Goal: Task Accomplishment & Management: Use online tool/utility

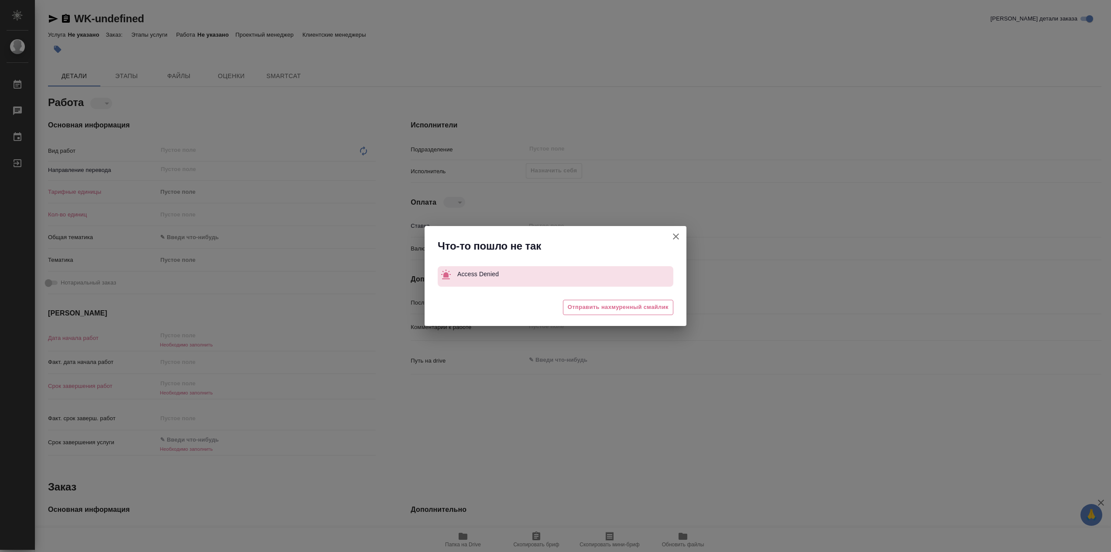
click at [679, 234] on icon "button" at bounding box center [676, 236] width 10 height 10
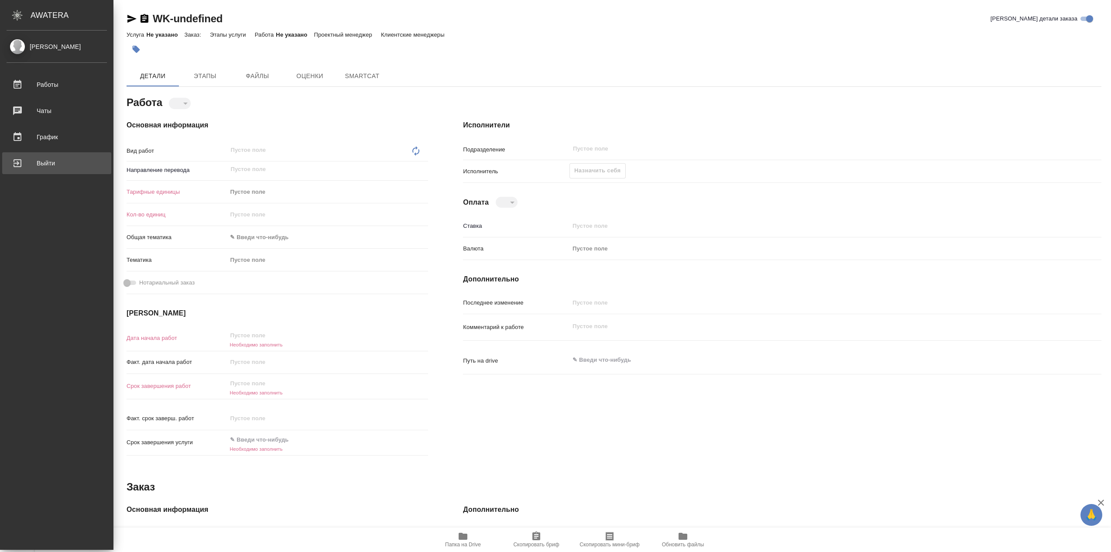
click at [45, 162] on div "Выйти" at bounding box center [57, 163] width 100 height 13
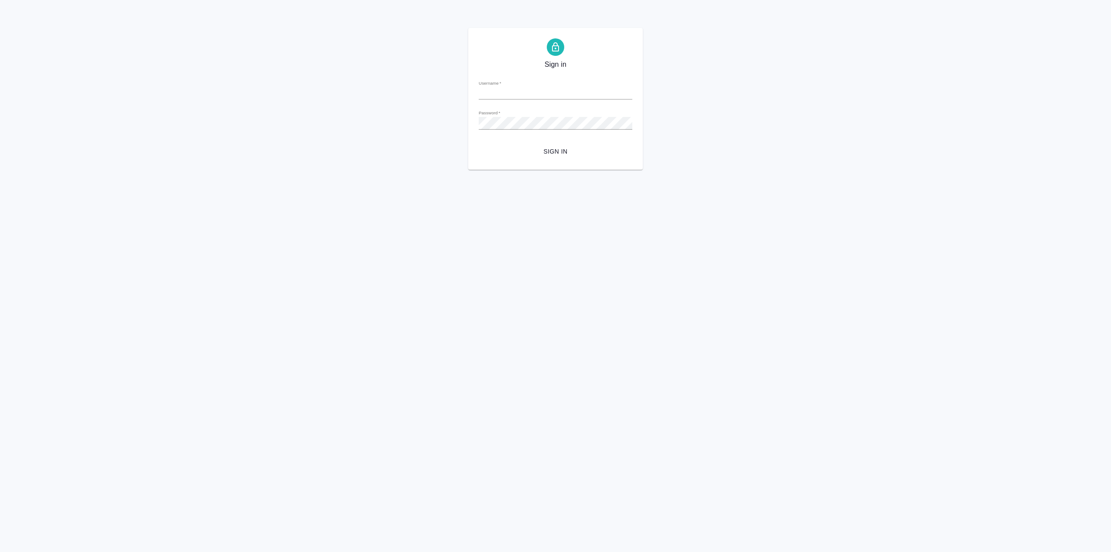
type input "[EMAIL_ADDRESS][DOMAIN_NAME]"
click at [571, 152] on span "Sign in" at bounding box center [556, 151] width 140 height 11
type input "[EMAIL_ADDRESS][DOMAIN_NAME]"
click at [561, 156] on span "Sign in" at bounding box center [556, 151] width 140 height 11
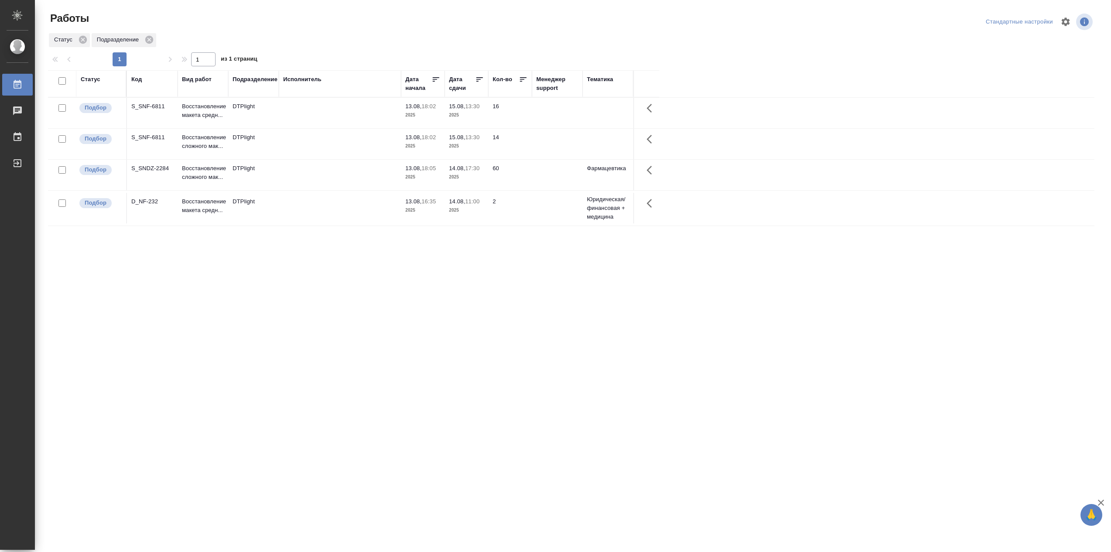
click at [93, 86] on div "Статус" at bounding box center [101, 83] width 41 height 17
click at [92, 83] on div "Статус" at bounding box center [91, 79] width 20 height 9
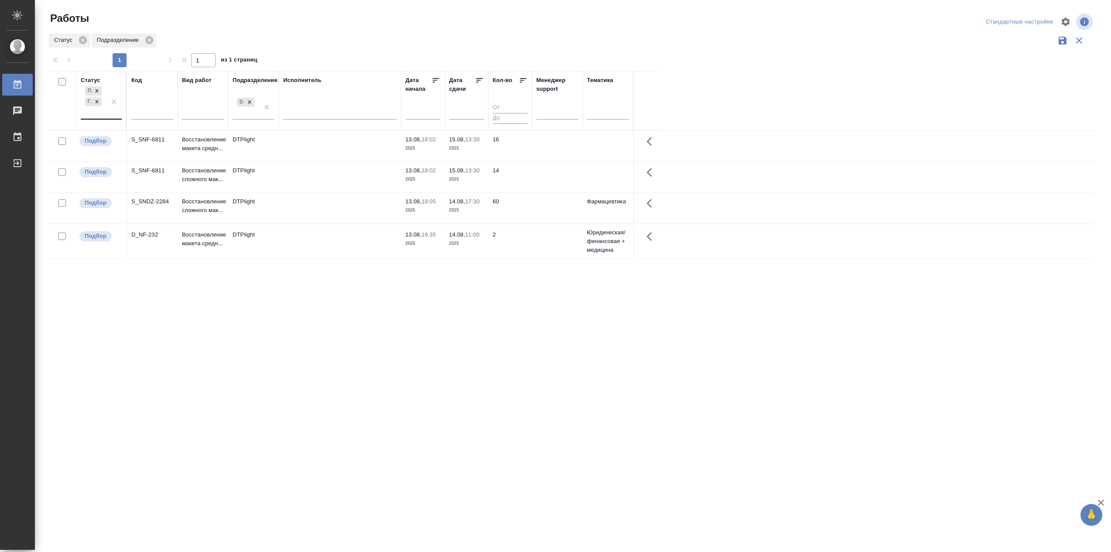
click at [105, 119] on div "Подбор Готов к работе" at bounding box center [93, 102] width 25 height 34
click at [161, 177] on div "В работе" at bounding box center [196, 170] width 131 height 16
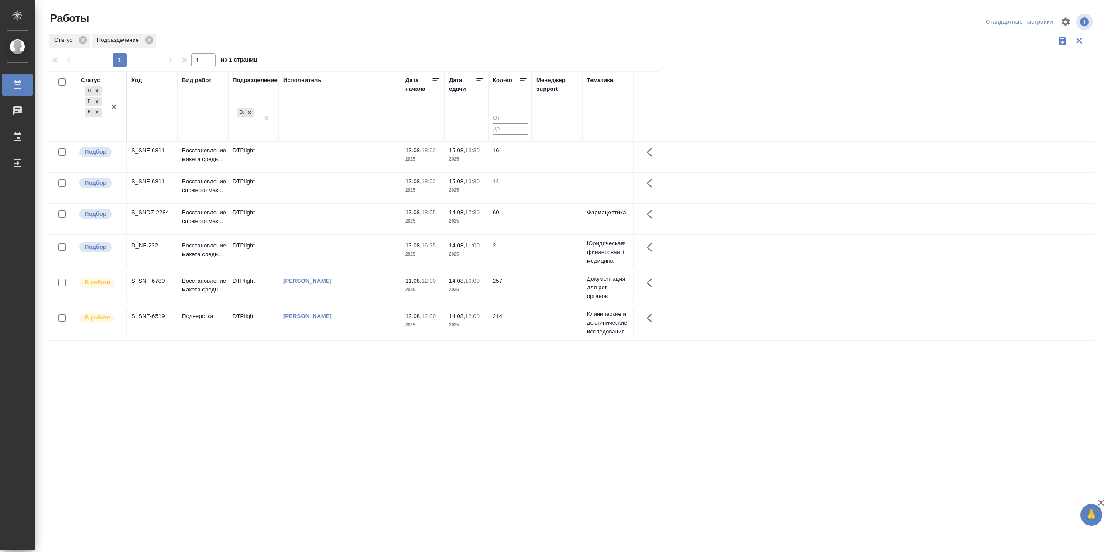
click at [355, 146] on div "[PERSON_NAME]" at bounding box center [339, 146] width 113 height 0
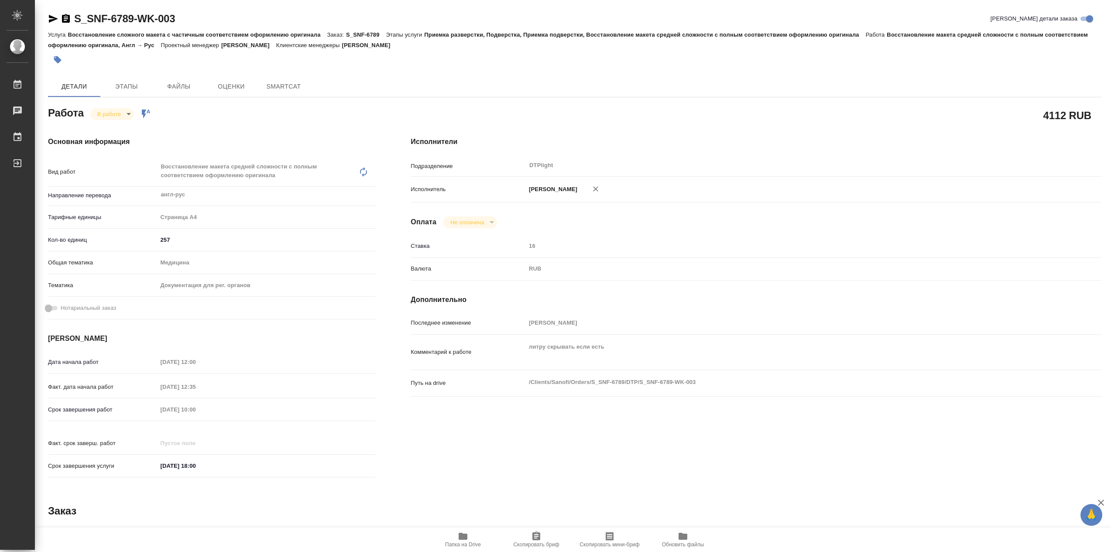
type textarea "x"
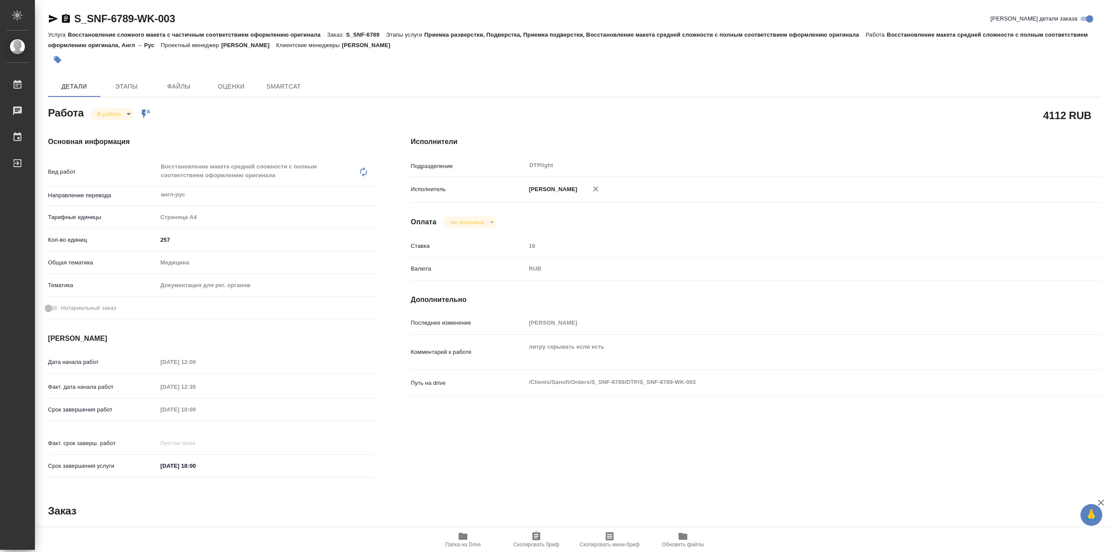
type textarea "x"
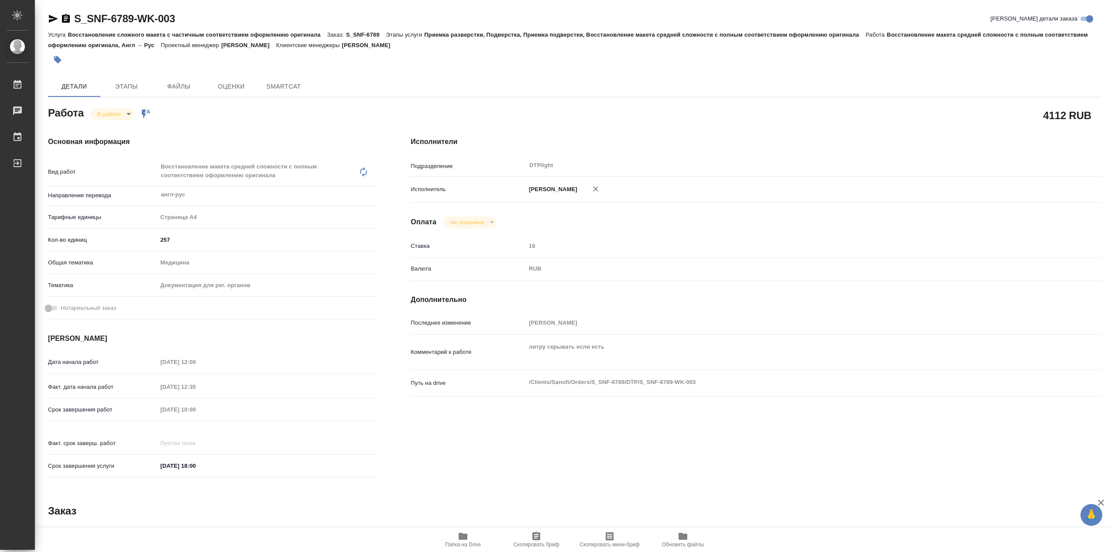
type textarea "x"
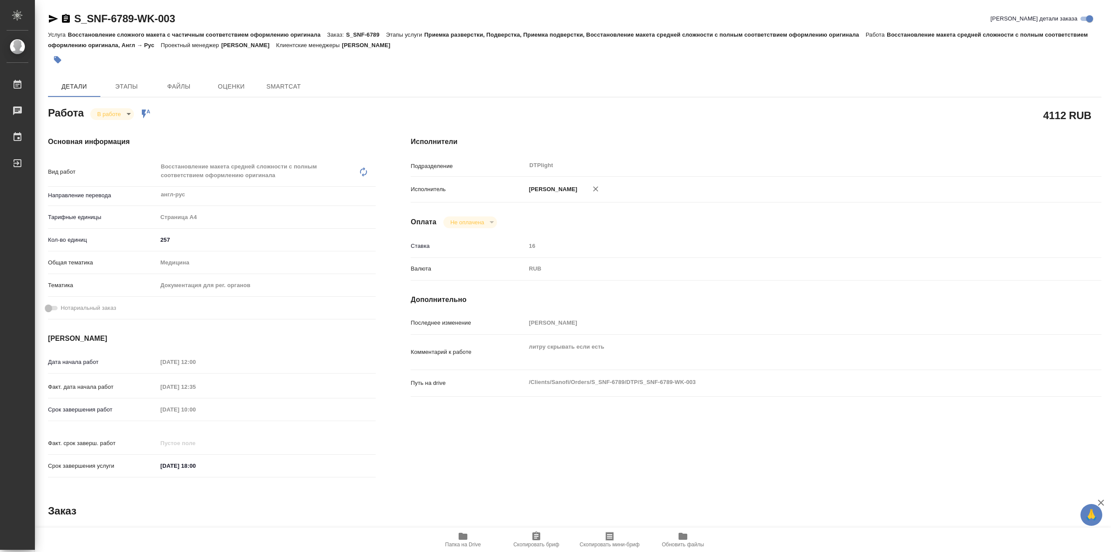
type textarea "x"
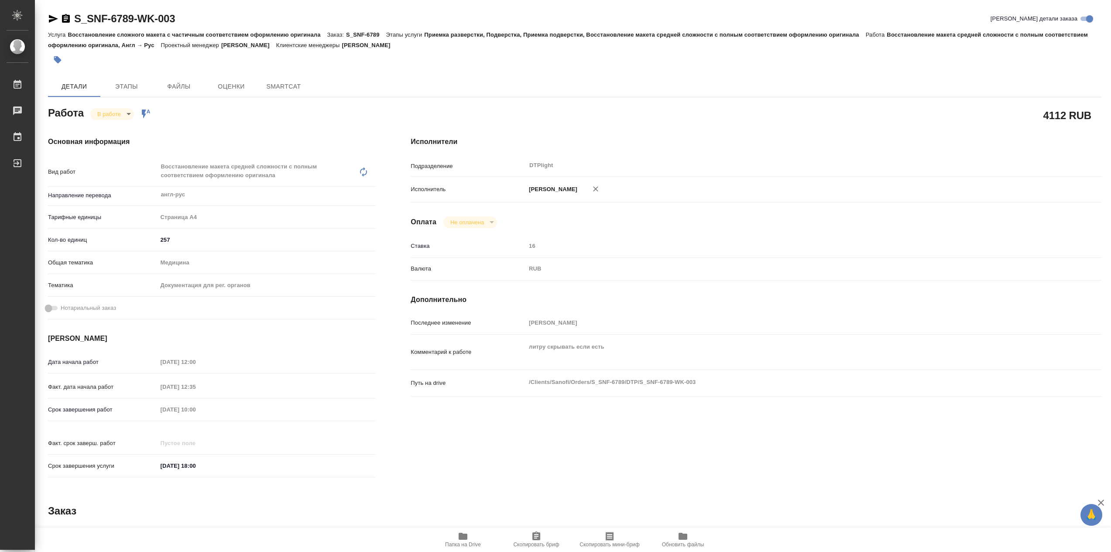
type textarea "x"
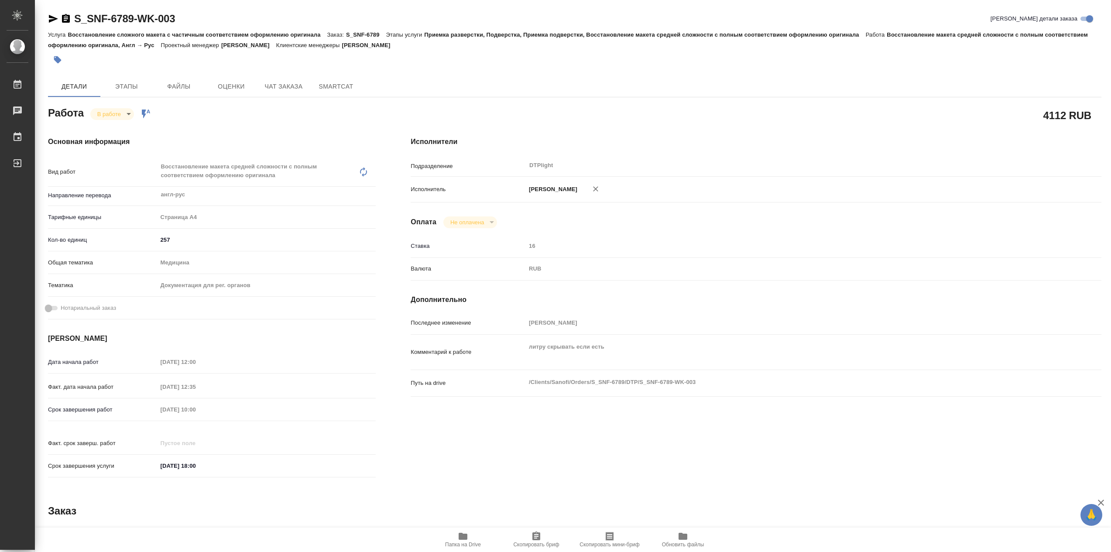
type textarea "x"
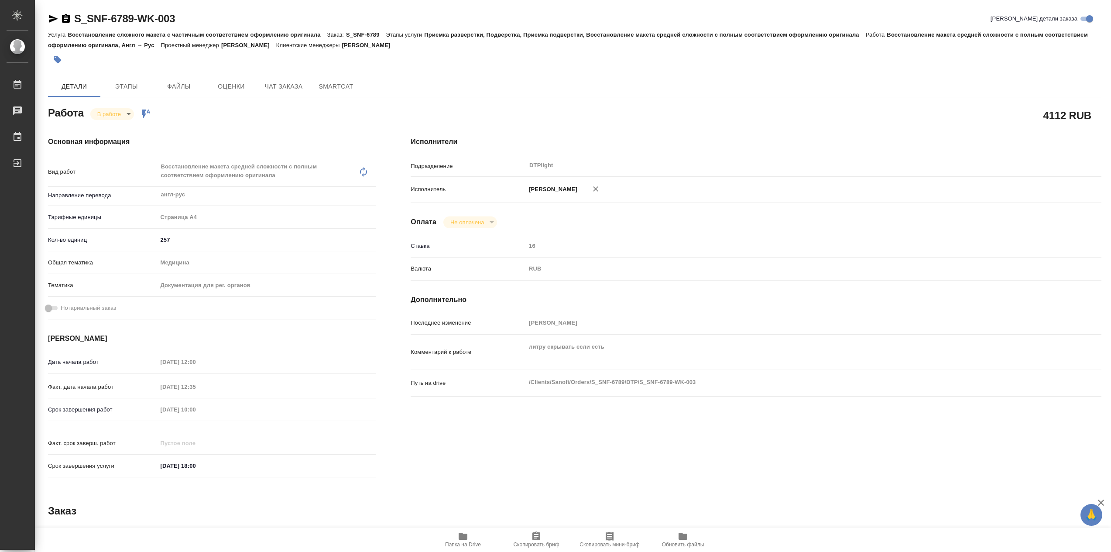
click at [456, 538] on span "Папка на Drive" at bounding box center [463, 539] width 63 height 17
type textarea "x"
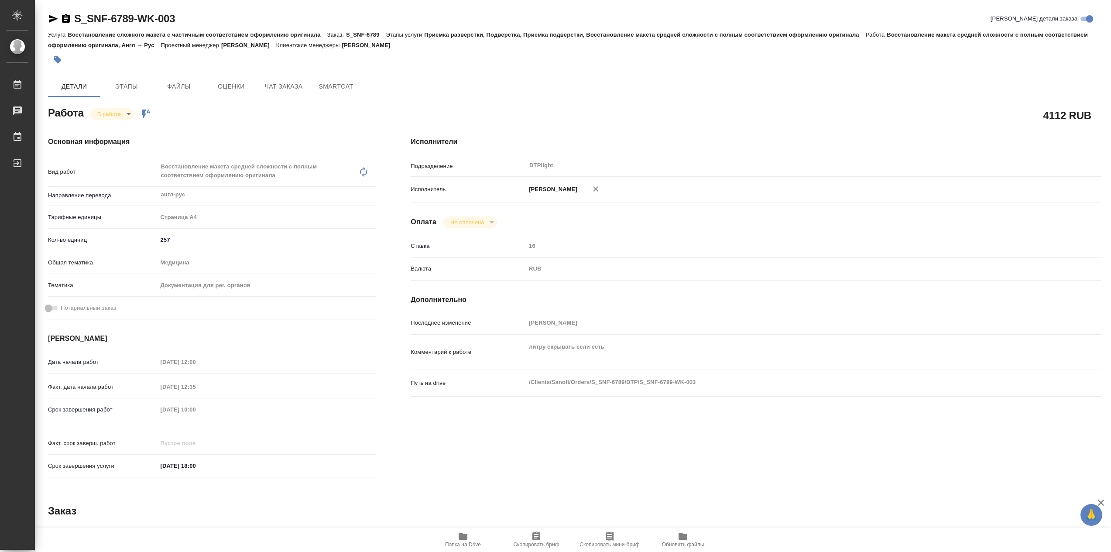
type textarea "x"
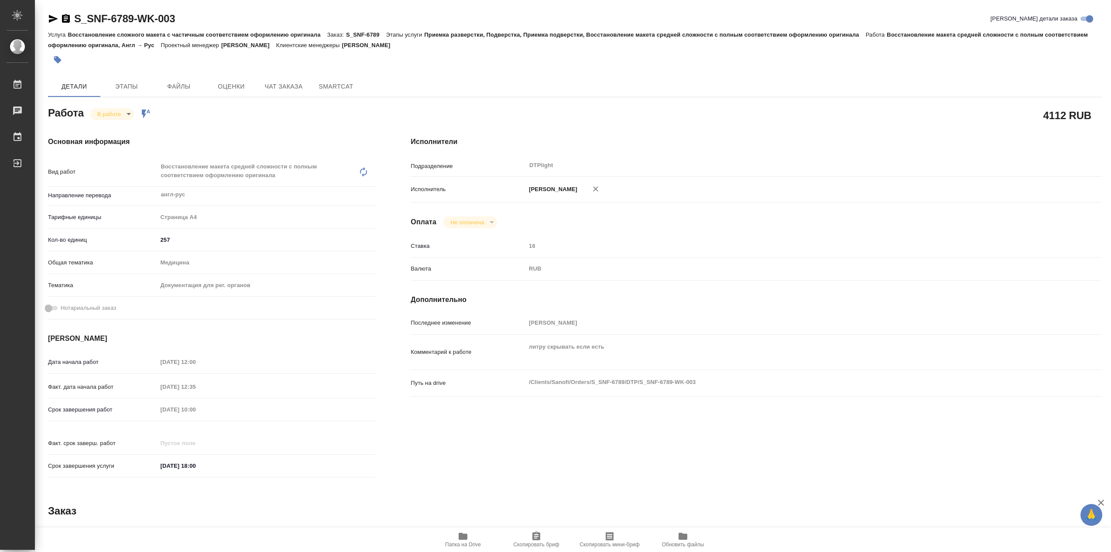
type textarea "x"
